Goal: Information Seeking & Learning: Learn about a topic

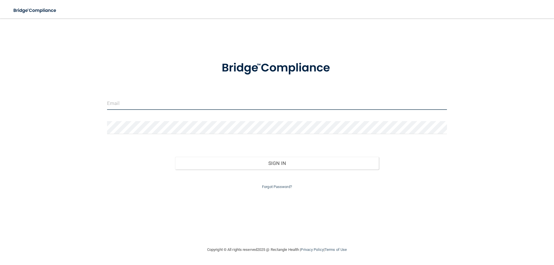
click at [187, 101] on input "email" at bounding box center [277, 103] width 340 height 13
type input "[EMAIL_ADDRESS][DOMAIN_NAME]"
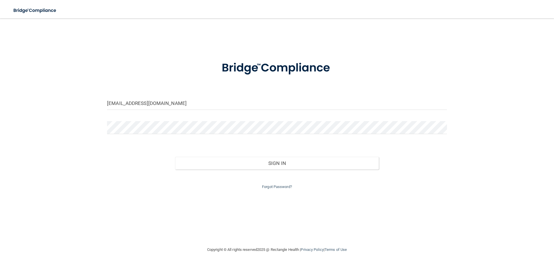
click at [319, 156] on div "Sign In" at bounding box center [277, 157] width 348 height 24
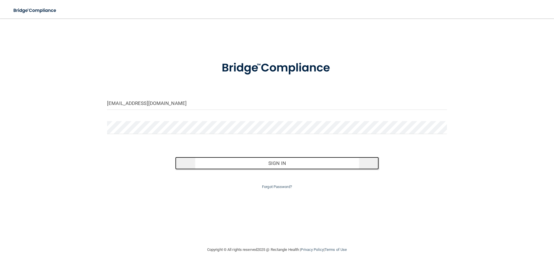
click at [323, 163] on button "Sign In" at bounding box center [277, 163] width 204 height 13
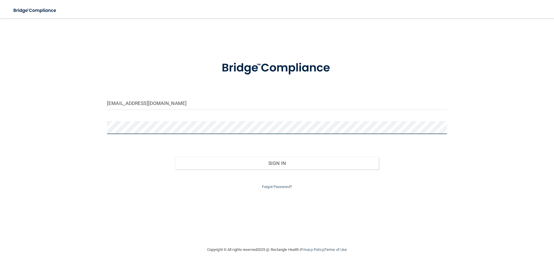
click at [175, 157] on button "Sign In" at bounding box center [277, 163] width 204 height 13
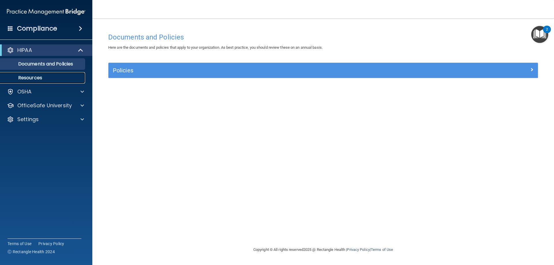
click at [68, 80] on p "Resources" at bounding box center [43, 78] width 79 height 6
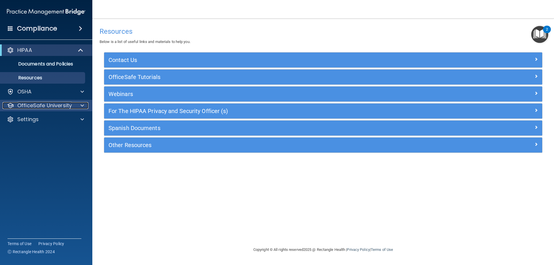
click at [62, 107] on p "OfficeSafe University" at bounding box center [44, 105] width 54 height 7
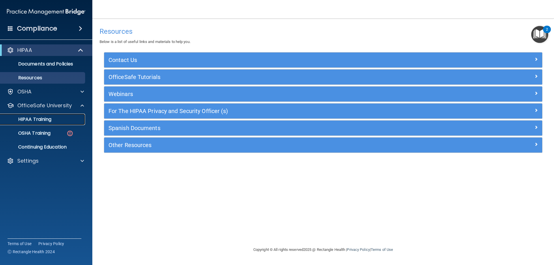
click at [42, 121] on p "HIPAA Training" at bounding box center [28, 119] width 48 height 6
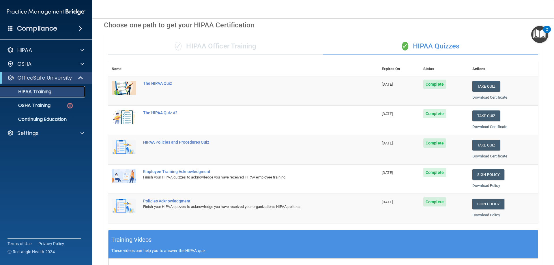
scroll to position [25, 0]
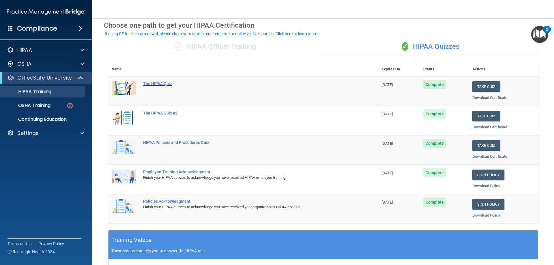
click at [157, 84] on div "The HIPAA Quiz" at bounding box center [246, 83] width 206 height 5
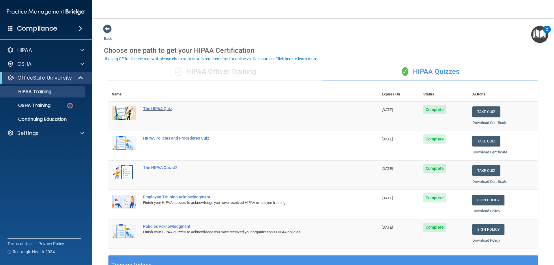
scroll to position [29, 0]
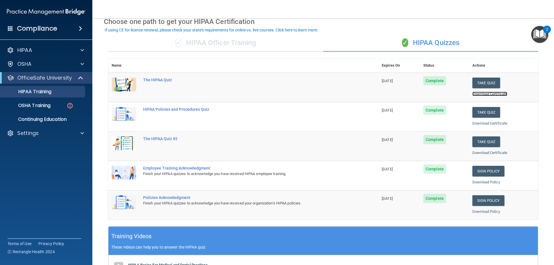
click at [494, 96] on link "Download Certificate" at bounding box center [489, 94] width 35 height 4
click at [475, 122] on link "Download Certificate" at bounding box center [489, 123] width 35 height 4
click at [477, 154] on link "Download Certificate" at bounding box center [489, 153] width 35 height 4
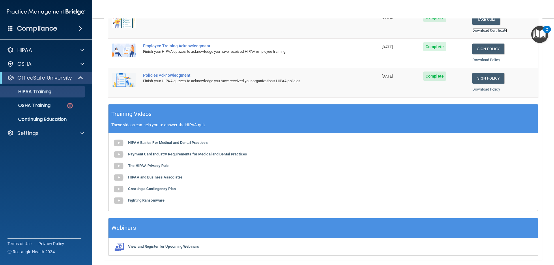
scroll to position [169, 0]
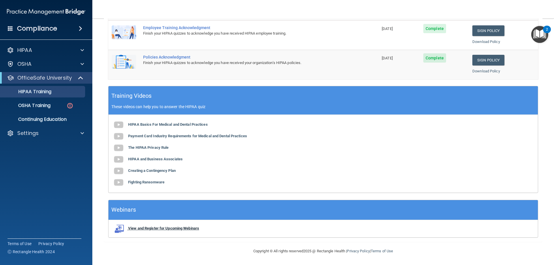
click at [141, 228] on b "View and Register for Upcoming Webinars" at bounding box center [163, 228] width 71 height 4
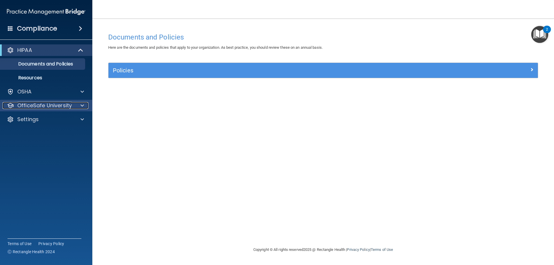
click at [78, 108] on div at bounding box center [81, 105] width 14 height 7
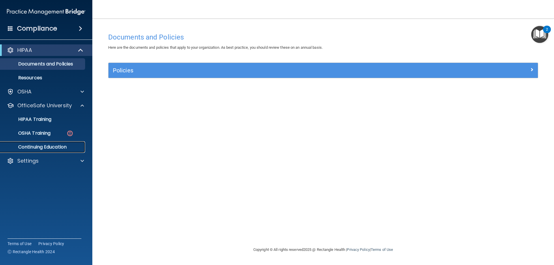
click at [67, 146] on p "Continuing Education" at bounding box center [43, 147] width 79 height 6
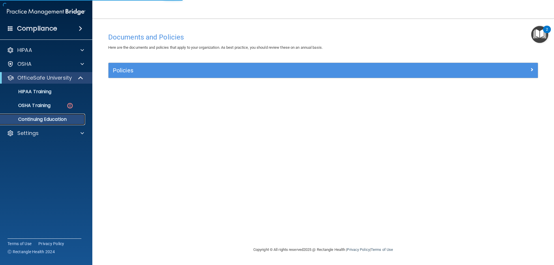
click at [61, 122] on p "Continuing Education" at bounding box center [43, 119] width 79 height 6
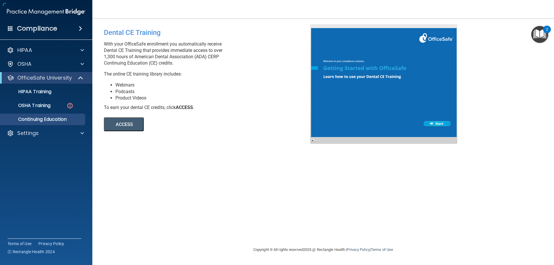
click at [125, 122] on button "ACCESS" at bounding box center [124, 124] width 40 height 14
